Goal: Entertainment & Leisure: Consume media (video, audio)

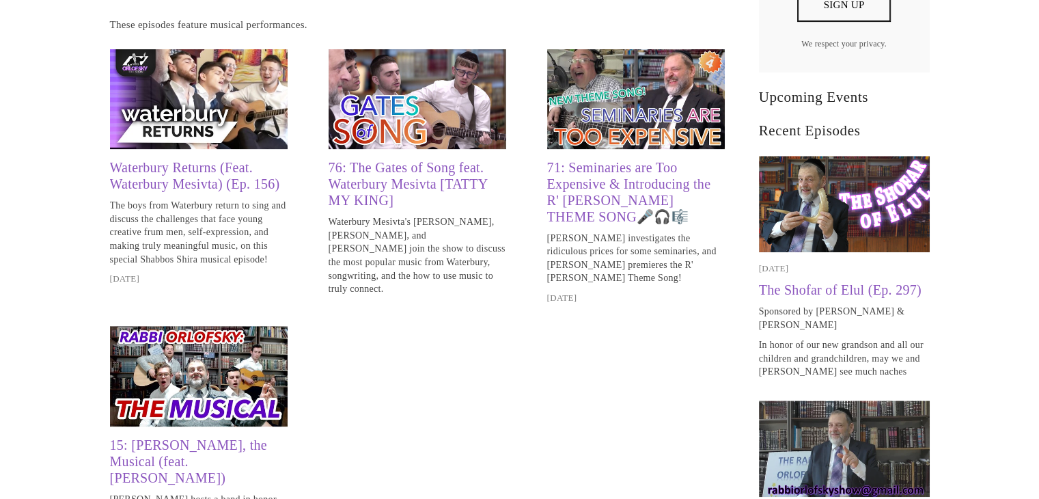
scroll to position [530, 0]
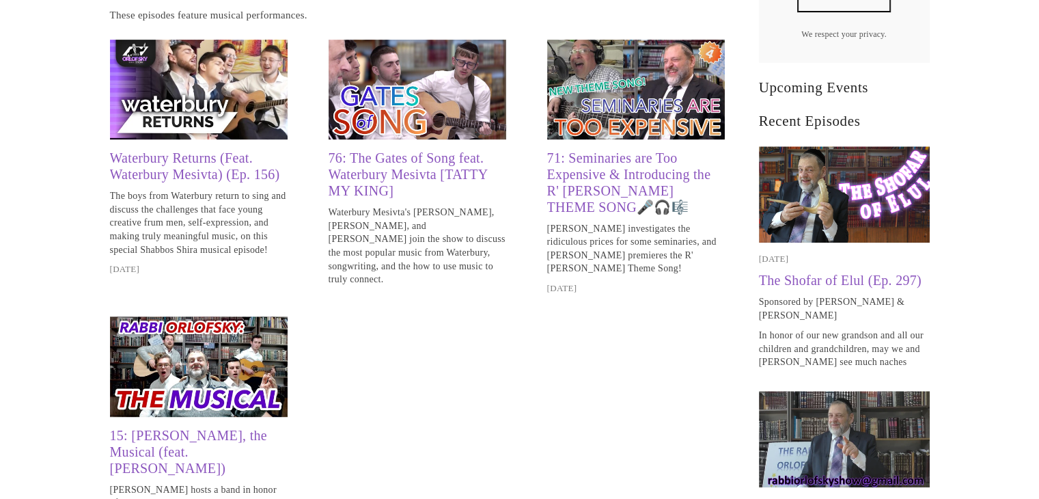
click at [210, 84] on img at bounding box center [199, 90] width 178 height 100
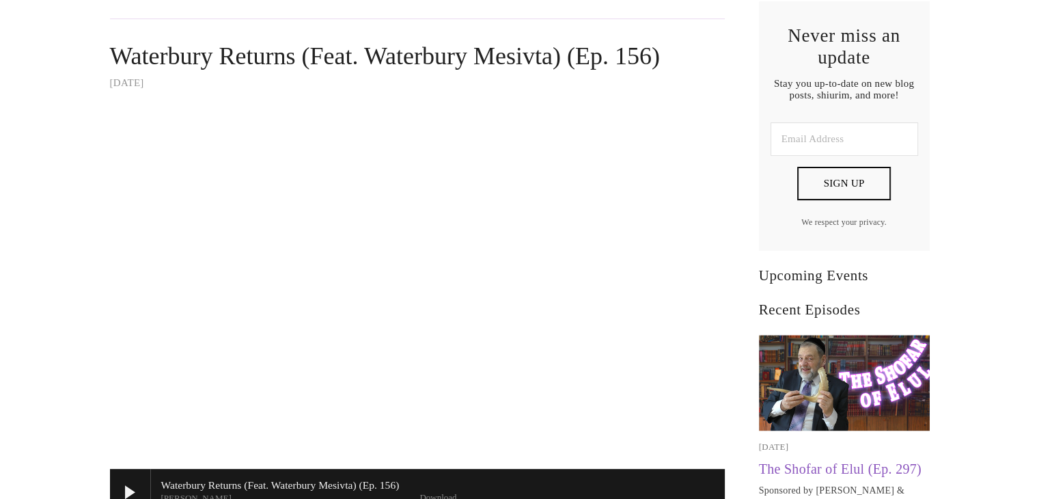
scroll to position [368, 0]
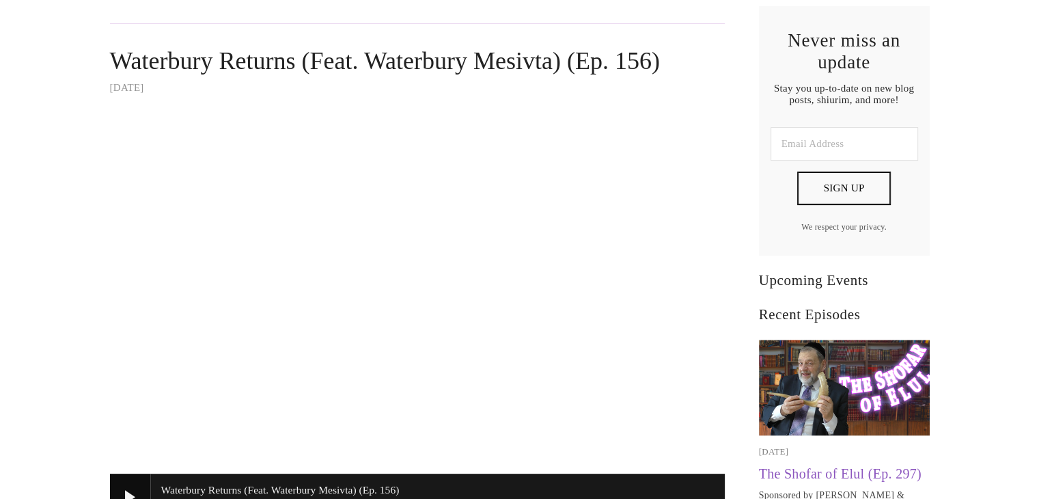
click at [143, 474] on div at bounding box center [130, 495] width 41 height 45
